Goal: Navigation & Orientation: Find specific page/section

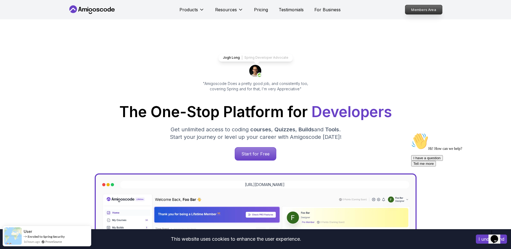
click at [433, 9] on p "Members Area" at bounding box center [423, 9] width 37 height 9
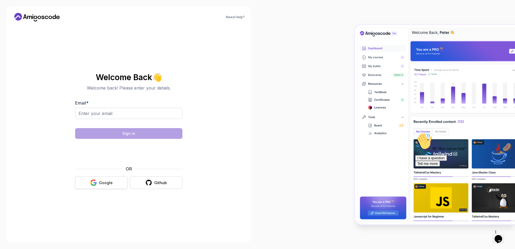
click at [118, 184] on button "Google" at bounding box center [101, 183] width 53 height 13
